Goal: Entertainment & Leisure: Consume media (video, audio)

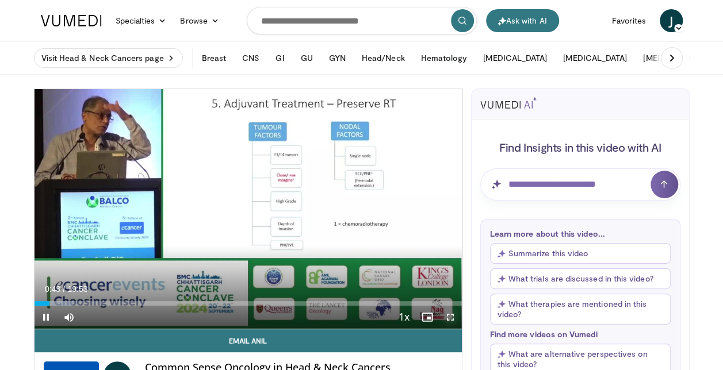
click at [450, 318] on span "Video Player" at bounding box center [450, 317] width 23 height 23
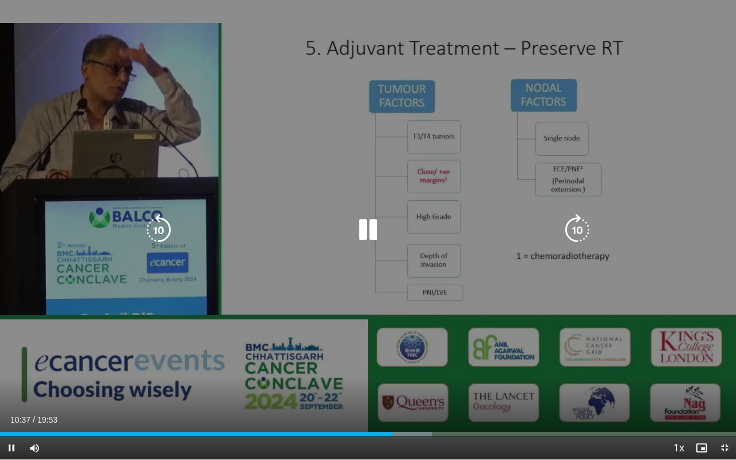
click at [550, 70] on div "10 seconds Tap to unmute" at bounding box center [368, 229] width 736 height 459
click at [369, 227] on icon "Video Player" at bounding box center [368, 230] width 32 height 32
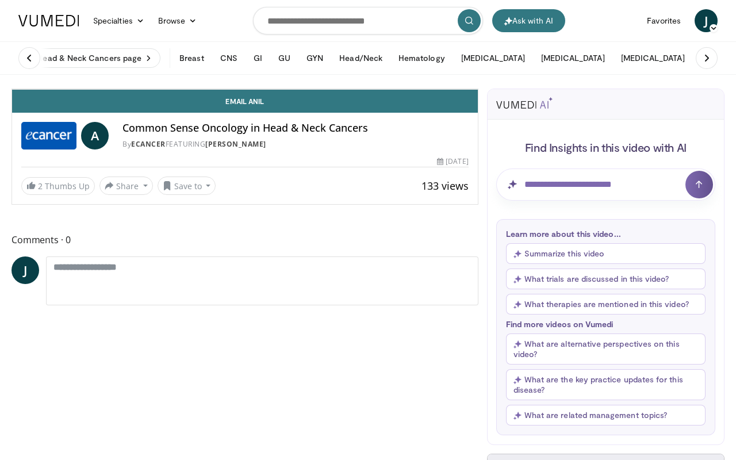
click at [261, 105] on icon "Video Player" at bounding box center [245, 89] width 32 height 32
click at [478, 89] on span "Video Player" at bounding box center [466, 77] width 23 height 23
